Goal: Transaction & Acquisition: Obtain resource

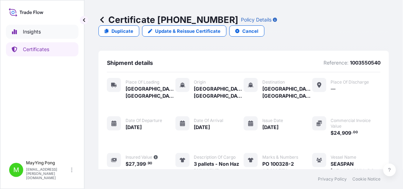
scroll to position [159, 0]
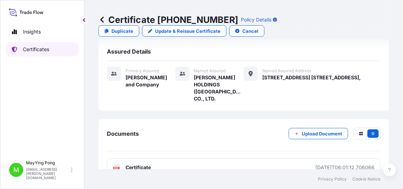
click at [44, 48] on p "Certificates" at bounding box center [36, 49] width 26 height 7
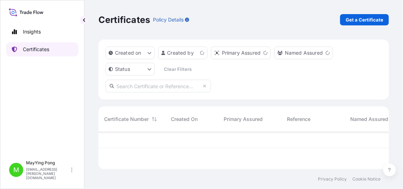
scroll to position [36, 286]
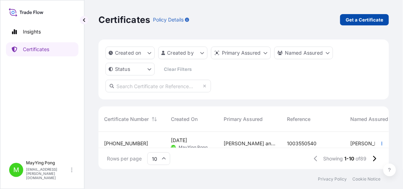
click at [357, 17] on p "Get a Certificate" at bounding box center [365, 19] width 38 height 7
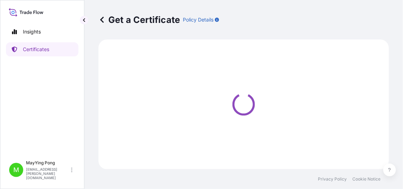
select select "Road / [GEOGRAPHIC_DATA]"
select select "Ocean Vessel"
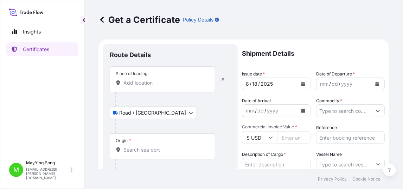
click at [144, 84] on input "Place of loading" at bounding box center [165, 82] width 83 height 7
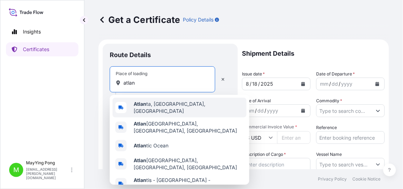
click at [165, 109] on div "Atlan ta, [GEOGRAPHIC_DATA], [GEOGRAPHIC_DATA]" at bounding box center [180, 108] width 134 height 20
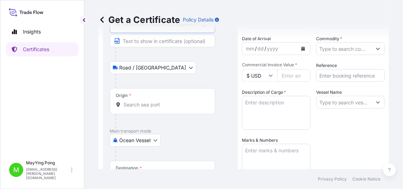
scroll to position [106, 0]
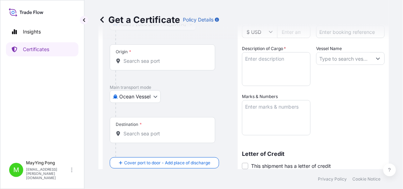
type input "[GEOGRAPHIC_DATA], [GEOGRAPHIC_DATA], [GEOGRAPHIC_DATA]"
click at [148, 96] on body "5 options available. Insights Certificates M MayYing Pong [EMAIL_ADDRESS][PERSO…" at bounding box center [201, 94] width 403 height 189
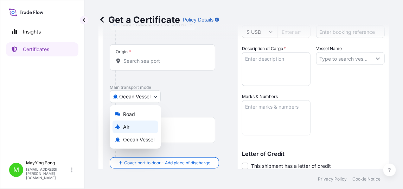
click at [137, 125] on div "Air" at bounding box center [136, 126] width 46 height 13
select select "Air"
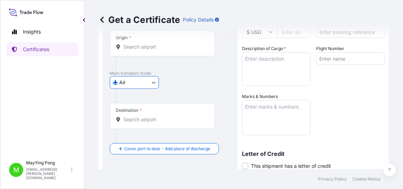
click at [143, 46] on input "Origin *" at bounding box center [165, 46] width 83 height 7
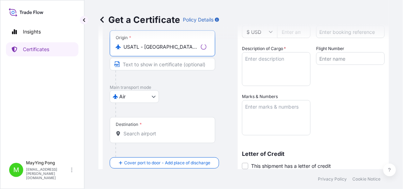
type input "USATL - [GEOGRAPHIC_DATA], [GEOGRAPHIC_DATA]"
click at [162, 136] on div "Destination *" at bounding box center [163, 130] width 106 height 26
click at [162, 136] on input "Destination *" at bounding box center [165, 133] width 83 height 7
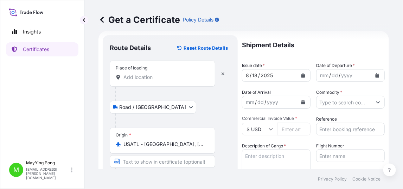
scroll to position [0, 0]
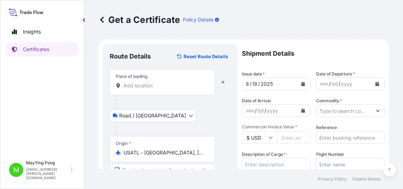
type input "THBKK - [GEOGRAPHIC_DATA], [GEOGRAPHIC_DATA]"
click at [298, 84] on button "Calendar" at bounding box center [303, 83] width 11 height 11
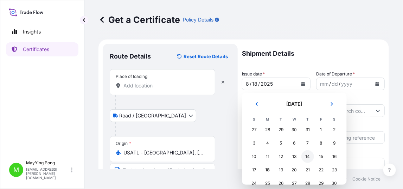
click at [309, 159] on div "14" at bounding box center [308, 156] width 13 height 13
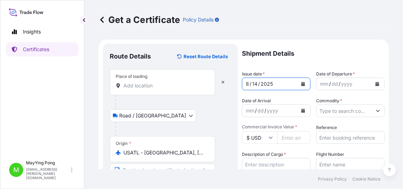
click at [376, 85] on icon "Calendar" at bounding box center [378, 84] width 4 height 4
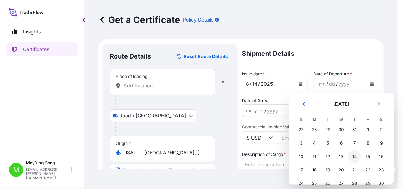
click at [356, 156] on div "14" at bounding box center [355, 156] width 13 height 13
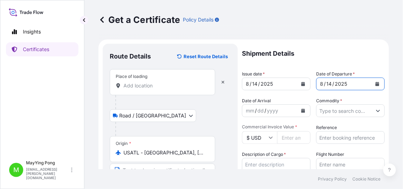
click at [302, 109] on icon "Calendar" at bounding box center [304, 110] width 4 height 4
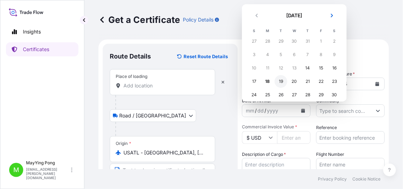
click at [277, 80] on div "19" at bounding box center [281, 81] width 13 height 13
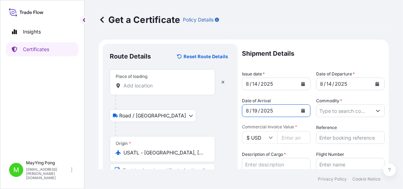
click at [337, 112] on input "Commodity *" at bounding box center [344, 110] width 55 height 13
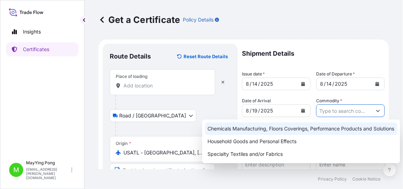
click at [299, 130] on div "Chemicals Manufacturing, Floors Coverings, Performance Products and Solutions" at bounding box center [301, 128] width 193 height 13
type input "Chemicals Manufacturing, Floors Coverings, Performance Products and Solutions"
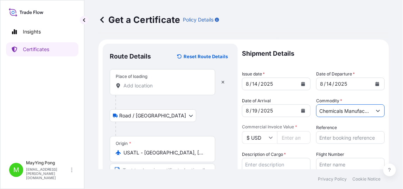
click at [295, 138] on input "Commercial Invoice Value *" at bounding box center [293, 137] width 33 height 13
drag, startPoint x: 289, startPoint y: 139, endPoint x: 274, endPoint y: 139, distance: 15.1
click at [274, 139] on div "$ USD 18409.50" at bounding box center [276, 137] width 69 height 13
click at [284, 137] on input "18409.50" at bounding box center [293, 137] width 33 height 13
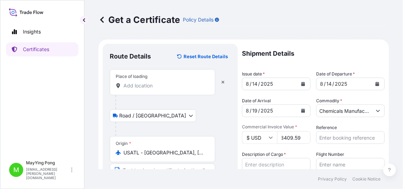
type input "18409.59"
click at [331, 134] on input "Reference" at bounding box center [351, 137] width 69 height 13
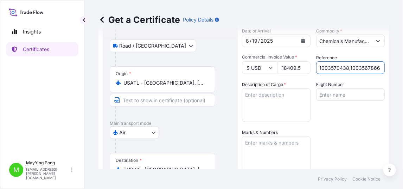
scroll to position [70, 0]
type input "1003570438,1003567866"
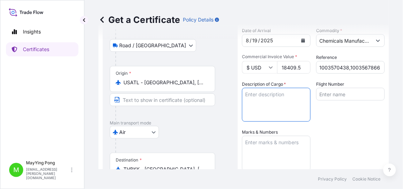
click at [263, 94] on textarea "Description of Cargo *" at bounding box center [276, 105] width 69 height 34
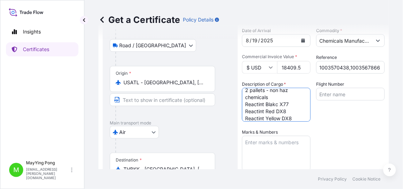
type textarea "2 pallets - non haz chemicals Reactint Blakc X77 Reactint Red DX8 Reactint Yell…"
click at [267, 141] on textarea "Marks & Numbers" at bounding box center [276, 153] width 69 height 35
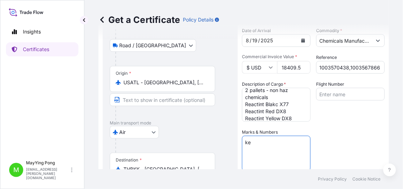
type textarea "k"
drag, startPoint x: 270, startPoint y: 155, endPoint x: 244, endPoint y: 142, distance: 29.3
click at [244, 142] on textarea "Kemanik Co Ltd PO KMN-3193-2511A [GEOGRAPHIC_DATA]" at bounding box center [276, 153] width 69 height 35
click at [277, 160] on textarea "Kemanik Co Ltd PO KMN-3193-2511A [GEOGRAPHIC_DATA]" at bounding box center [276, 153] width 69 height 35
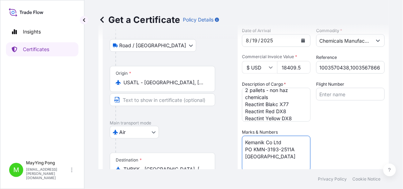
scroll to position [71, 0]
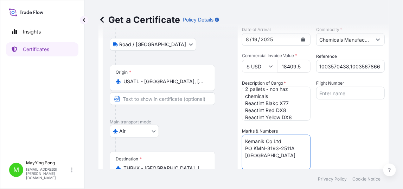
paste textarea "Kemanik Co Ltd PO KMN-3193-2511A [GEOGRAPHIC_DATA]"
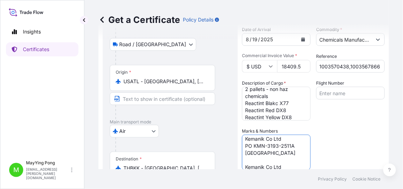
scroll to position [17, 0]
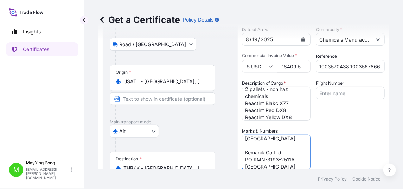
click at [290, 158] on textarea "Kemanik Co Ltd PO KMN-3193-2511A [GEOGRAPHIC_DATA] Kemanik Co Ltd PO KMN-3193-2…" at bounding box center [276, 151] width 69 height 35
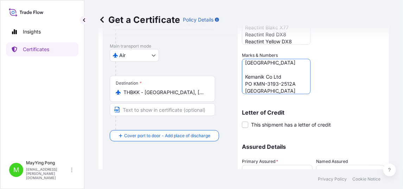
scroll to position [207, 0]
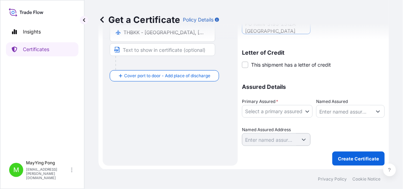
type textarea "Kemanik Co Ltd PO KMN-3193-2511A [GEOGRAPHIC_DATA] Kemanik Co Ltd PO KMN-3193-2…"
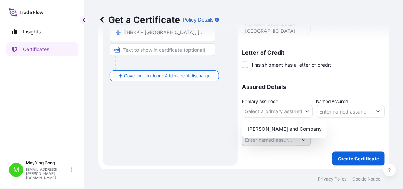
click at [305, 110] on body "Insights Certificates M MayYing Pong [EMAIL_ADDRESS][PERSON_NAME][DOMAIN_NAME] …" at bounding box center [201, 94] width 403 height 189
click at [284, 127] on div "[PERSON_NAME] and Company" at bounding box center [285, 129] width 80 height 13
select select "31531"
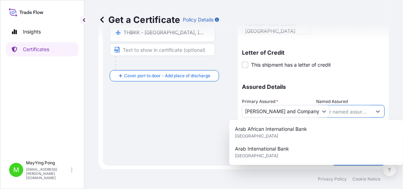
click at [330, 112] on input "Named Assured" at bounding box center [344, 111] width 55 height 13
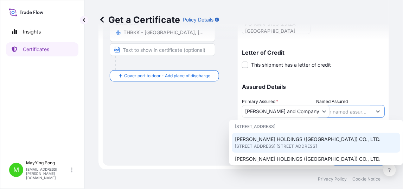
click at [308, 136] on span "[PERSON_NAME] HOLDINGS ([GEOGRAPHIC_DATA]) CO., LTD." at bounding box center [308, 139] width 146 height 7
type input "[PERSON_NAME] HOLDINGS ([GEOGRAPHIC_DATA]) CO., LTD."
type input "[STREET_ADDRESS] [STREET_ADDRESS],"
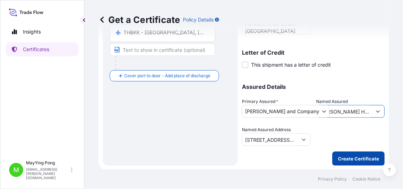
click at [357, 155] on p "Create Certificate" at bounding box center [358, 158] width 41 height 7
click at [361, 161] on p "Create Certificate" at bounding box center [358, 158] width 41 height 7
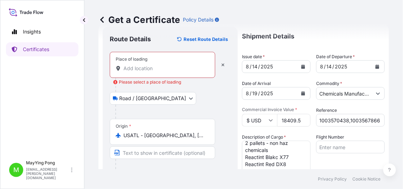
scroll to position [0, 0]
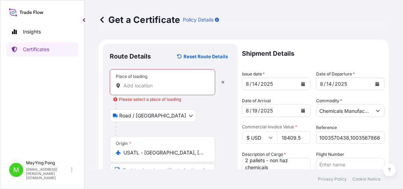
click at [177, 77] on div "Place of loading" at bounding box center [163, 82] width 106 height 26
click at [177, 82] on input "Place of loading Please select a place of loading" at bounding box center [165, 85] width 83 height 7
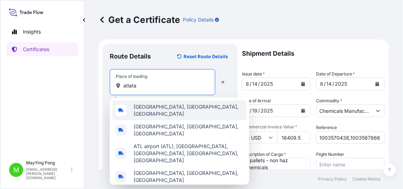
click at [169, 109] on span "[GEOGRAPHIC_DATA], [GEOGRAPHIC_DATA], [GEOGRAPHIC_DATA]" at bounding box center [189, 110] width 110 height 14
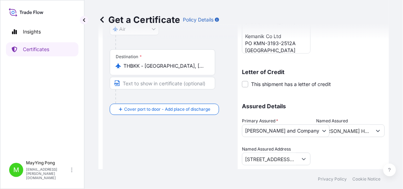
scroll to position [207, 0]
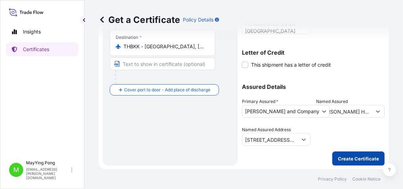
type input "[GEOGRAPHIC_DATA], [GEOGRAPHIC_DATA], [GEOGRAPHIC_DATA]"
click at [339, 155] on p "Create Certificate" at bounding box center [358, 158] width 41 height 7
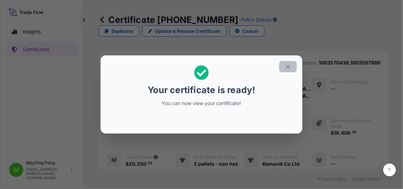
click at [286, 67] on icon "button" at bounding box center [288, 66] width 6 height 6
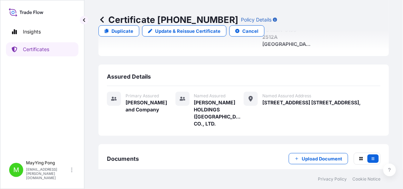
scroll to position [208, 0]
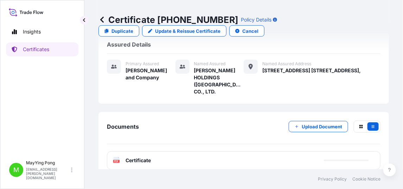
click at [133, 157] on span "Certificate" at bounding box center [138, 160] width 25 height 7
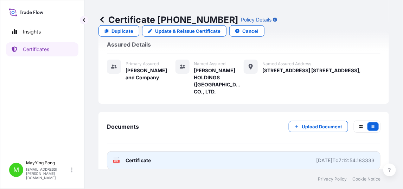
click at [157, 151] on link "PDF Certificate [DATE]T07:12:54.183333" at bounding box center [244, 160] width 274 height 18
